Goal: Information Seeking & Learning: Learn about a topic

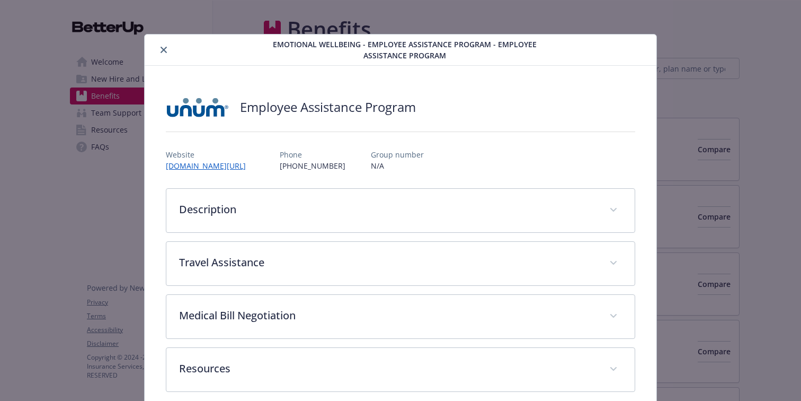
scroll to position [14, 0]
